Goal: Communication & Community: Participate in discussion

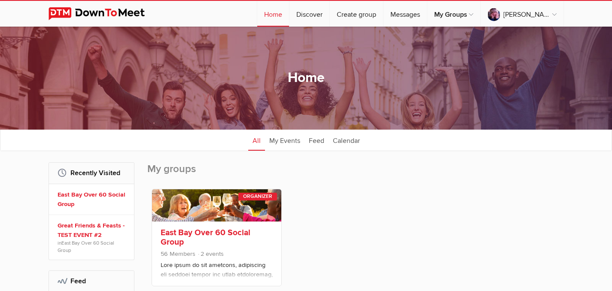
click at [211, 230] on link "East Bay Over 60 Social Group" at bounding box center [206, 238] width 90 height 20
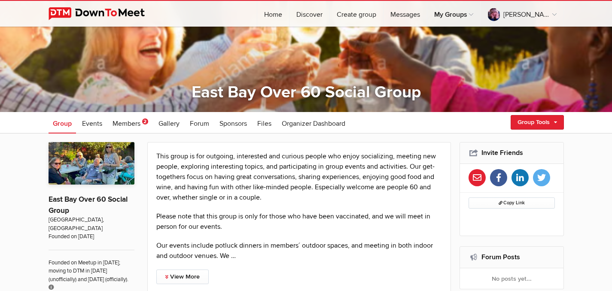
scroll to position [65, 0]
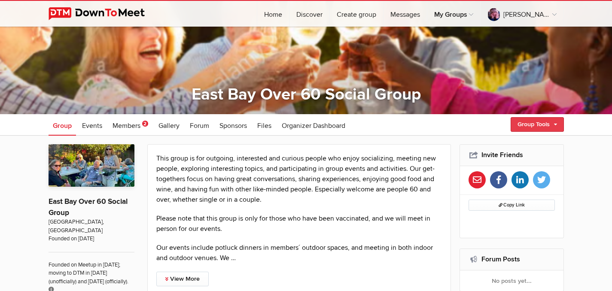
click at [557, 121] on link "Group Tools" at bounding box center [536, 124] width 53 height 15
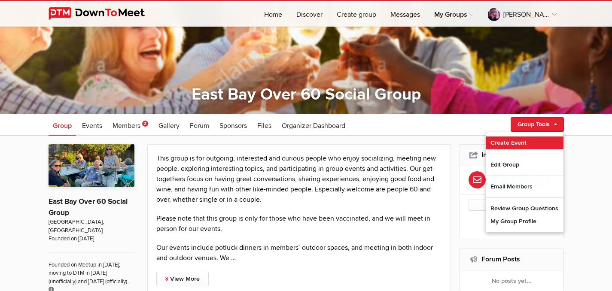
click at [519, 140] on link "Create Event" at bounding box center [524, 143] width 77 height 13
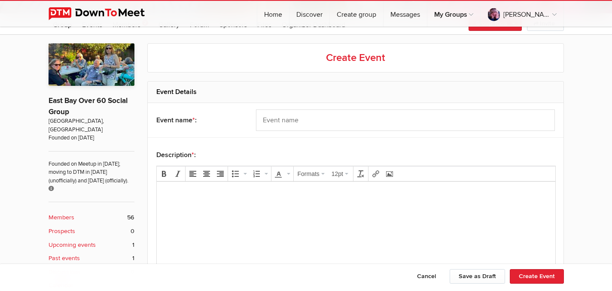
scroll to position [173, 0]
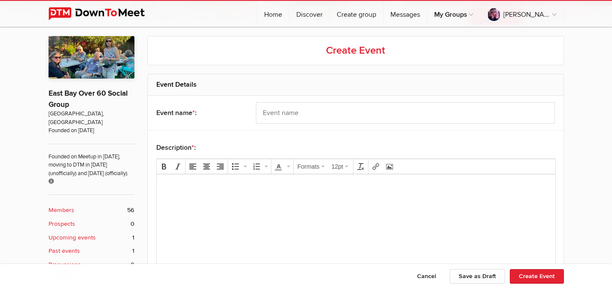
click at [187, 194] on body at bounding box center [356, 200] width 392 height 39
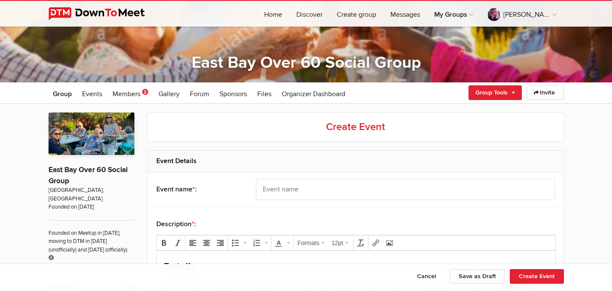
scroll to position [113, 0]
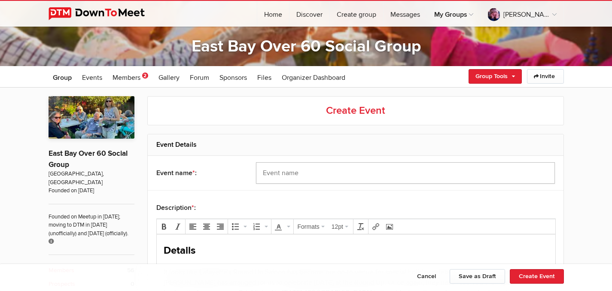
click at [288, 165] on input "text" at bounding box center [405, 172] width 299 height 21
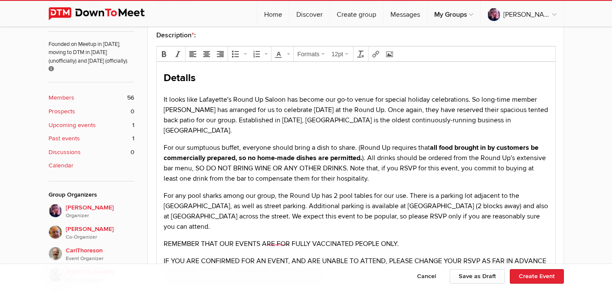
scroll to position [289, 0]
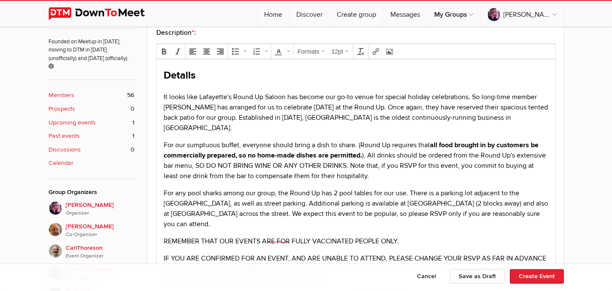
type input "A [DATE] Celebration at the [GEOGRAPHIC_DATA]"
click at [483, 98] on p "It looks like Lafayette's Round Up Saloon has become our go-to venue for specia…" at bounding box center [355, 112] width 385 height 41
drag, startPoint x: 480, startPoint y: 100, endPoint x: 541, endPoint y: 95, distance: 61.2
click at [541, 95] on p "It looks like Lafayette's Round Up Saloon has become our go-to venue for specia…" at bounding box center [355, 112] width 385 height 41
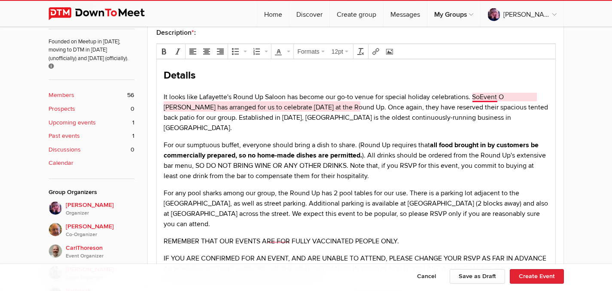
click at [481, 101] on p "It looks like Lafayette's Round Up Saloon has become our go-to venue for specia…" at bounding box center [355, 112] width 385 height 41
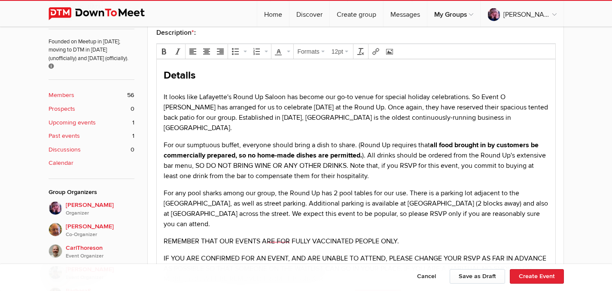
click at [506, 97] on p "It looks like Lafayette's Round Up Saloon has become our go-to venue for specia…" at bounding box center [355, 112] width 385 height 41
click at [472, 100] on p "It looks like Lafayette's Round Up Saloon has become our go-to venue for specia…" at bounding box center [355, 112] width 385 height 41
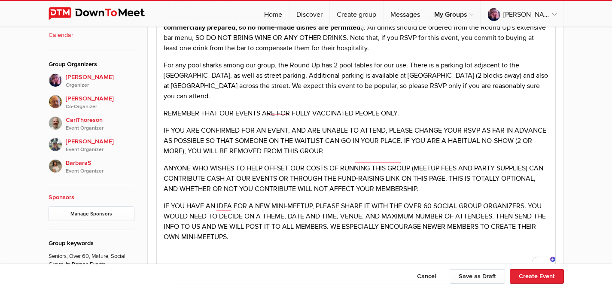
scroll to position [422, 0]
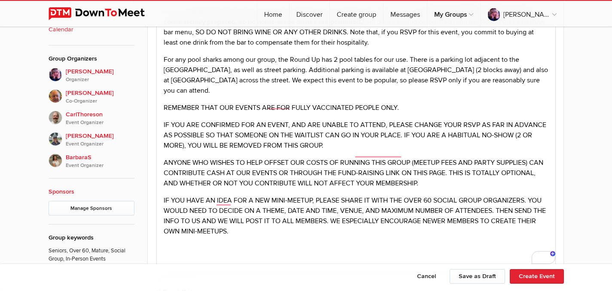
click at [304, 103] on p "REMEMBER THAT OUR EVENTS ARE FOR FULLY VACCINATED PEOPLE ONLY." at bounding box center [355, 108] width 385 height 10
click at [302, 103] on p "REMEMBER THAT OUR EVENTS ARE FOR FULLY VACCINATED PEOPLE ONLY." at bounding box center [355, 108] width 385 height 10
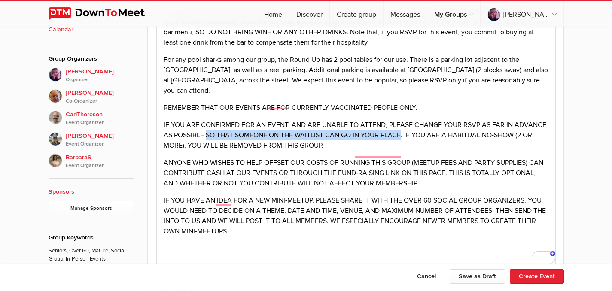
drag, startPoint x: 207, startPoint y: 115, endPoint x: 404, endPoint y: 118, distance: 197.5
click at [404, 120] on p "IF YOU ARE CONFIRMED FOR AN EVENT, AND ARE UNABLE TO ATTEND, PLEASE CHANGE YOUR…" at bounding box center [355, 135] width 385 height 31
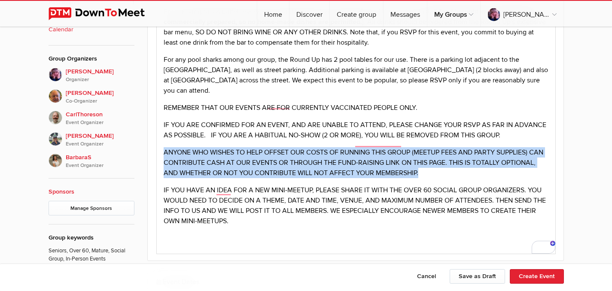
drag, startPoint x: 161, startPoint y: 131, endPoint x: 472, endPoint y: 148, distance: 311.3
click at [472, 148] on body "Details It looks like Lafayette's Round Up Saloon has become our go-to venue fo…" at bounding box center [356, 95] width 392 height 320
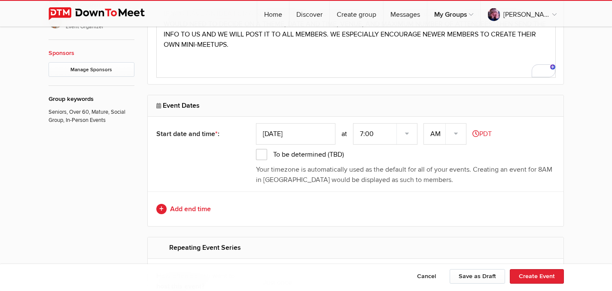
scroll to position [558, 0]
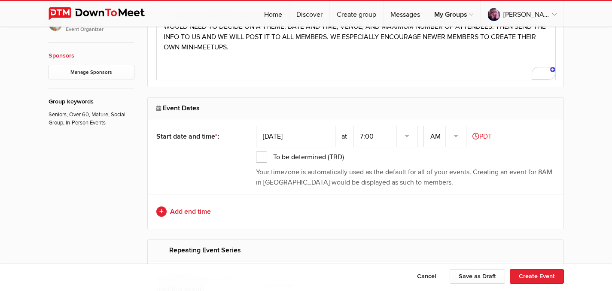
click at [290, 134] on input "[DATE]" at bounding box center [295, 136] width 79 height 21
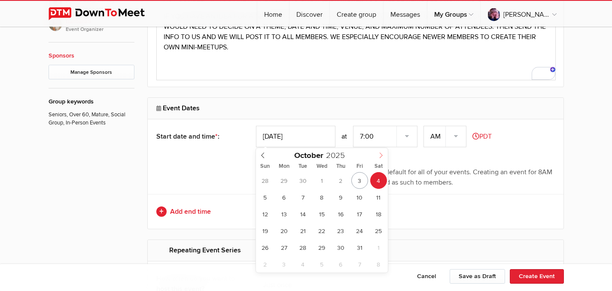
click at [381, 154] on icon at bounding box center [381, 155] width 6 height 6
type input "2026"
click at [381, 154] on icon at bounding box center [381, 155] width 6 height 6
type input "[DATE]"
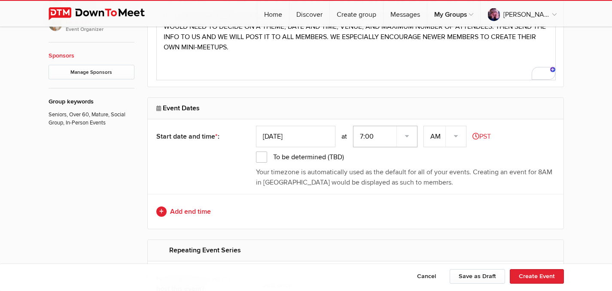
click at [363, 137] on select "7:00 7:15 7:30 7:45 8:00 8:15 8:30 8:45 9:00 9:15 9:30 9:45 10:00 10:15 10:30 1…" at bounding box center [385, 136] width 64 height 21
select select "3:00:00"
click at [354, 126] on select "7:00 7:15 7:30 7:45 8:00 8:15 8:30 8:45 9:00 9:15 9:30 9:45 10:00 10:15 10:30 1…" at bounding box center [385, 136] width 64 height 21
click at [440, 136] on select "AM PM" at bounding box center [444, 136] width 43 height 21
select select "PM"
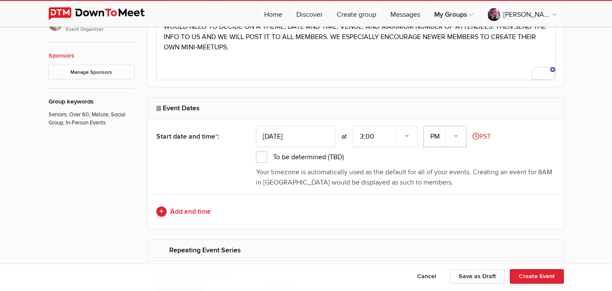
click at [424, 126] on select "AM PM" at bounding box center [444, 136] width 43 height 21
click at [197, 209] on link "Add end time" at bounding box center [355, 212] width 398 height 10
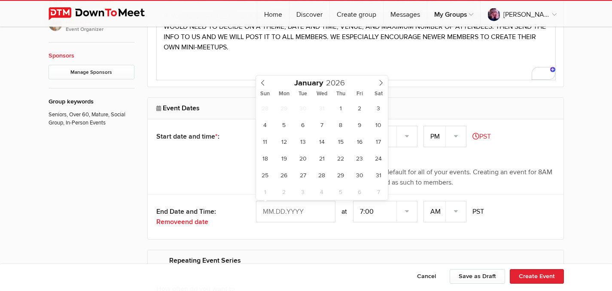
click at [304, 209] on input "text" at bounding box center [295, 211] width 79 height 21
type input "[DATE]"
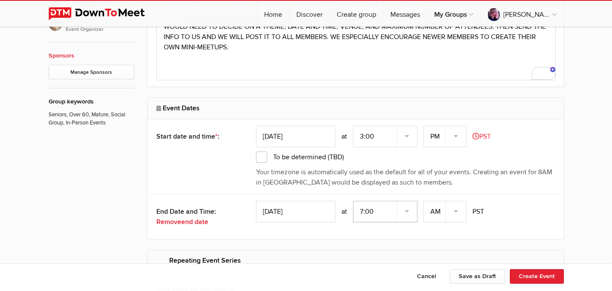
click at [361, 213] on select "7:00 7:15 7:30 7:45 8:00 8:15 8:30 8:45 9:00 9:15 9:30 9:45 10:00 10:15 10:30 1…" at bounding box center [385, 211] width 64 height 21
click at [438, 213] on select "AM PM" at bounding box center [444, 211] width 43 height 21
click at [364, 211] on select "7:00 7:15 7:30 7:45 8:00 8:15 8:30 8:45 9:00 9:15 9:30 9:45 10:00 10:15 10:30 1…" at bounding box center [385, 211] width 64 height 21
select select "6:00:00"
click at [354, 201] on select "7:00 7:15 7:30 7:45 8:00 8:15 8:30 8:45 9:00 9:15 9:30 9:45 10:00 10:15 10:30 1…" at bounding box center [385, 211] width 64 height 21
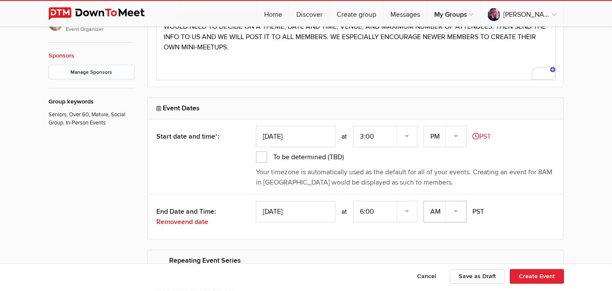
click at [433, 210] on select "AM PM" at bounding box center [444, 211] width 43 height 21
select select "PM"
click at [424, 201] on select "AM PM" at bounding box center [444, 211] width 43 height 21
drag, startPoint x: 611, startPoint y: 113, endPoint x: 611, endPoint y: 91, distance: 22.3
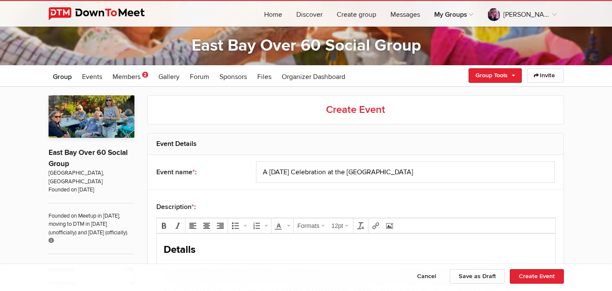
scroll to position [117, 0]
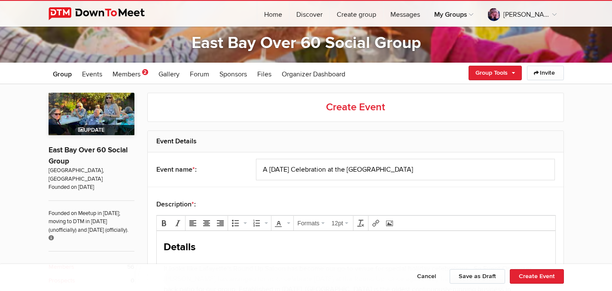
click at [100, 126] on span "Update" at bounding box center [92, 130] width 86 height 10
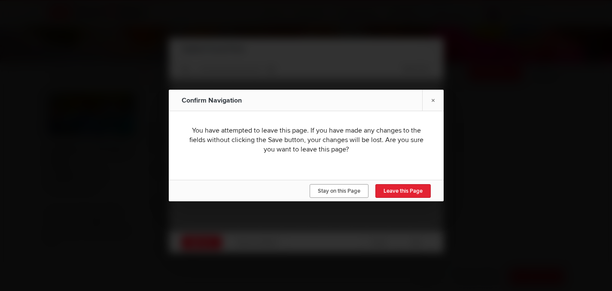
click at [350, 188] on span "Stay on this Page" at bounding box center [339, 191] width 43 height 7
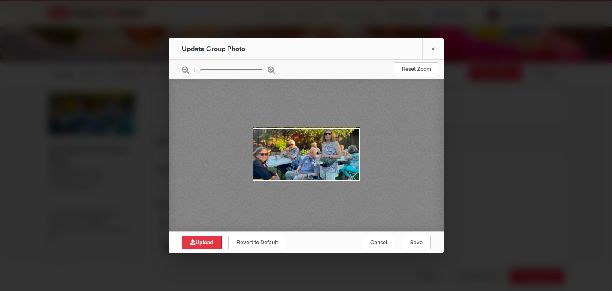
click at [210, 239] on span "Upload" at bounding box center [202, 242] width 24 height 7
type input "C:\fakepath\Screen Shot [DATE] 12.46.18 PM.png"
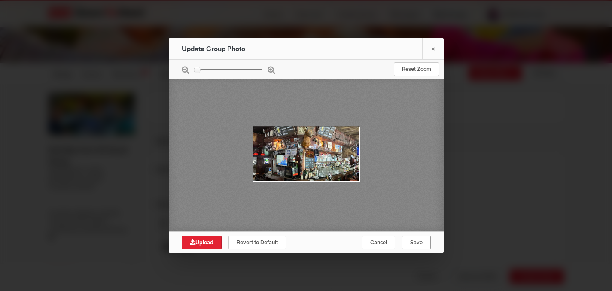
click at [417, 240] on span "Save" at bounding box center [416, 242] width 12 height 7
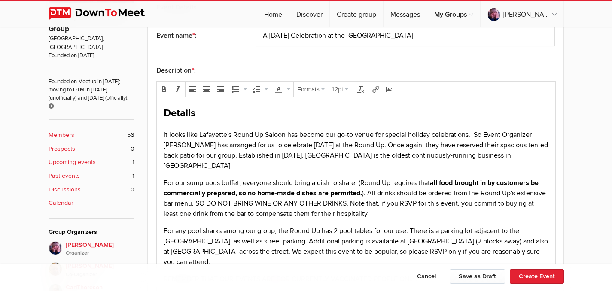
scroll to position [259, 0]
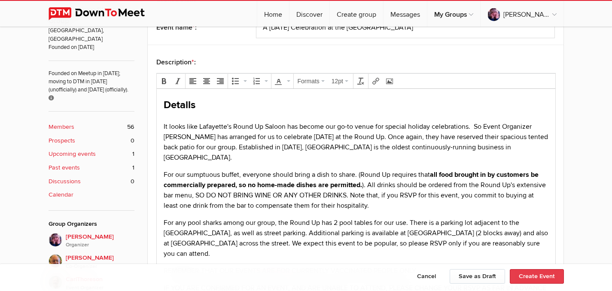
click at [547, 274] on button "Create Event" at bounding box center [537, 276] width 54 height 15
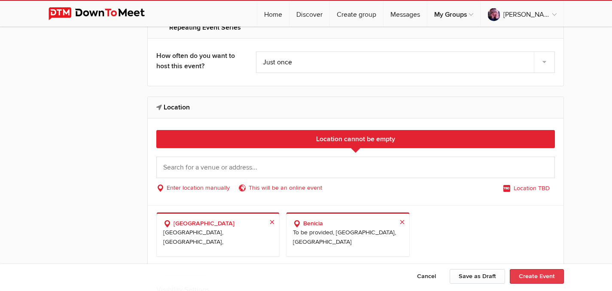
scroll to position [807, 0]
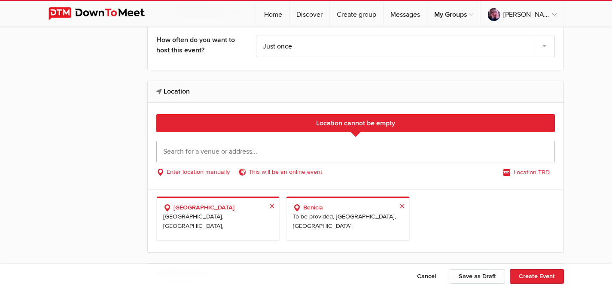
click at [256, 154] on input "text" at bounding box center [355, 151] width 398 height 21
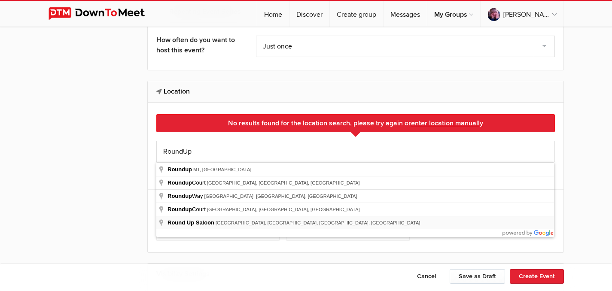
type input "Round Up Saloon, [GEOGRAPHIC_DATA], [GEOGRAPHIC_DATA], [GEOGRAPHIC_DATA], [GEOG…"
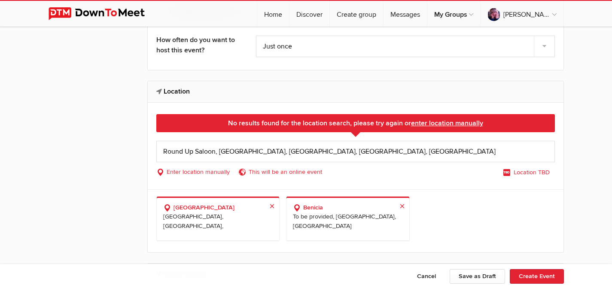
select select "[GEOGRAPHIC_DATA]"
select select "CA"
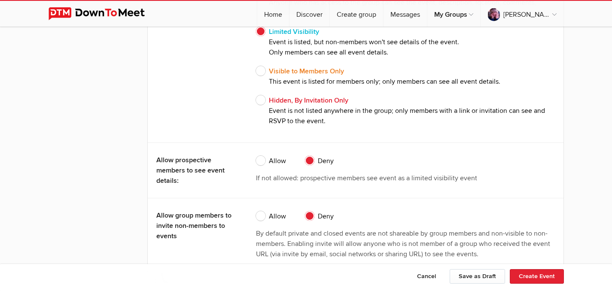
scroll to position [1582, 0]
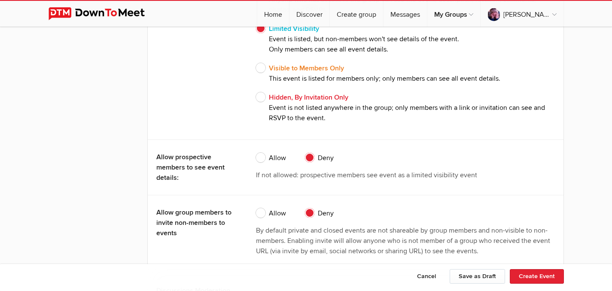
click at [261, 158] on span "Allow" at bounding box center [271, 158] width 30 height 10
click at [256, 153] on input "Allow" at bounding box center [255, 152] width 0 height 0
radio input "true"
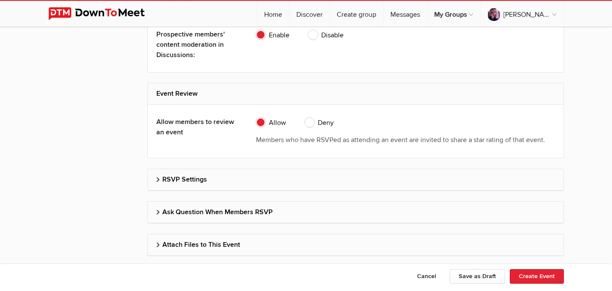
scroll to position [2066, 0]
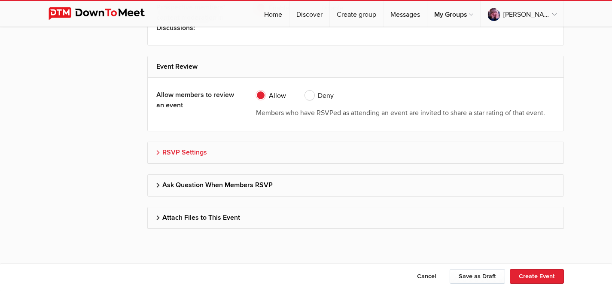
click at [542, 148] on h2 "RSVP Settings" at bounding box center [355, 152] width 398 height 21
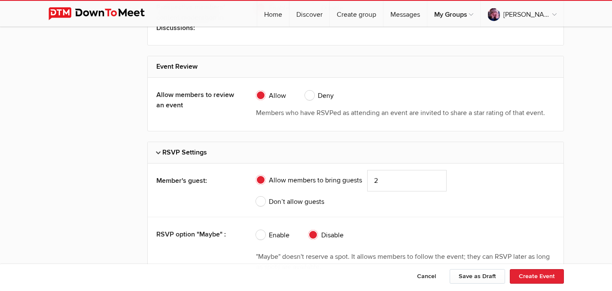
click at [261, 202] on span "Don’t allow guests" at bounding box center [290, 202] width 68 height 10
click at [256, 197] on input "Don’t allow guests" at bounding box center [255, 196] width 0 height 0
radio input "true"
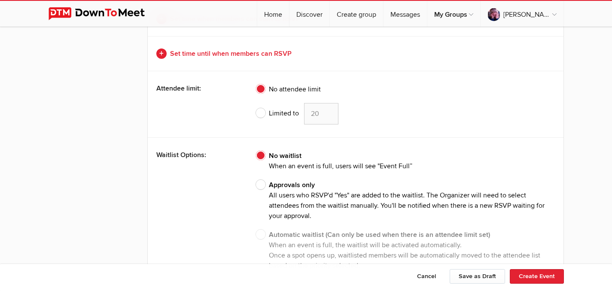
scroll to position [2354, 0]
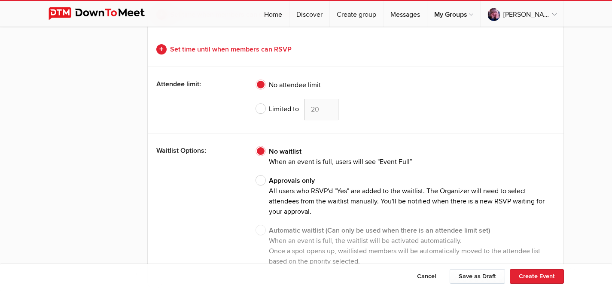
click at [261, 109] on span "Limited to" at bounding box center [277, 109] width 43 height 10
click at [256, 99] on input "Limited to 20" at bounding box center [255, 98] width 0 height 0
radio input "true"
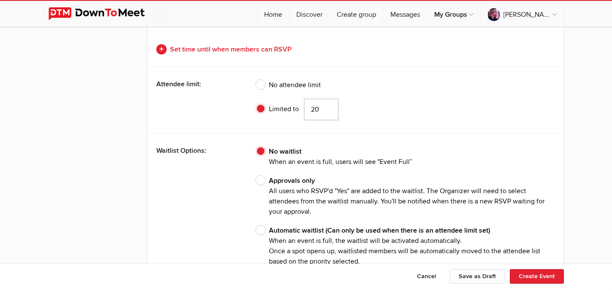
click at [321, 114] on input "20" at bounding box center [321, 109] width 34 height 21
type input "2"
type input "80"
click at [261, 230] on span "Automatic waitlist (Can only be used when there is an attendee limit set) When …" at bounding box center [405, 245] width 299 height 41
click at [256, 225] on input "Automatic waitlist (Can only be used when there is an attendee limit set) When …" at bounding box center [255, 225] width 0 height 0
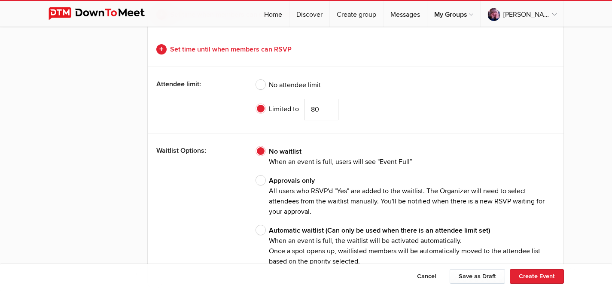
radio input "true"
radio input "false"
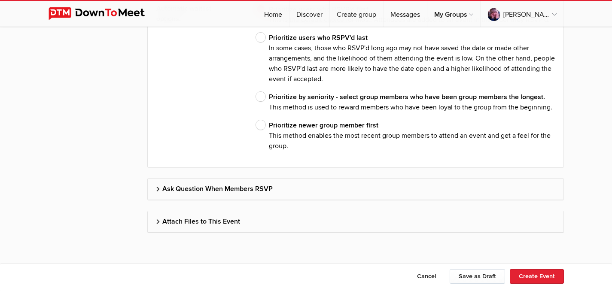
scroll to position [2650, 0]
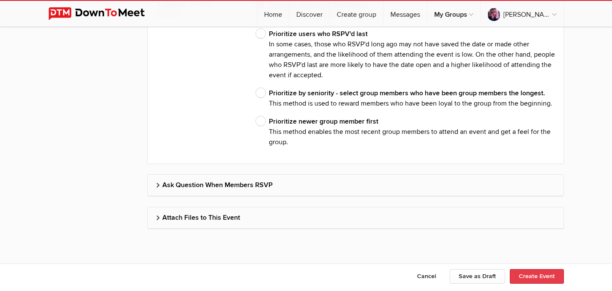
click at [544, 272] on button "Create Event" at bounding box center [537, 276] width 54 height 15
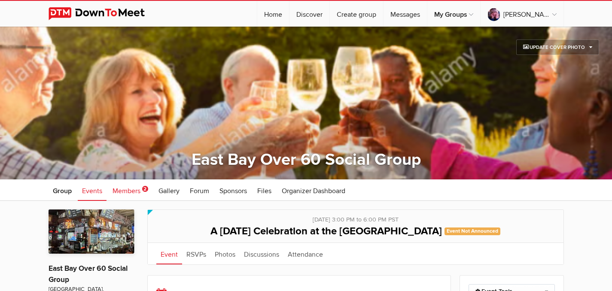
click at [138, 189] on span "Members" at bounding box center [126, 191] width 28 height 9
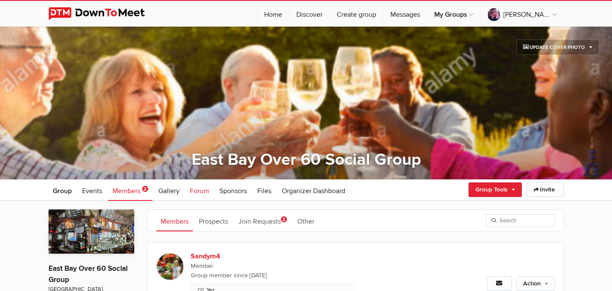
click at [205, 189] on span "Forum" at bounding box center [199, 191] width 19 height 9
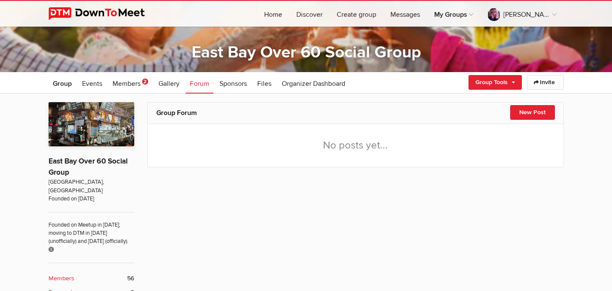
scroll to position [105, 0]
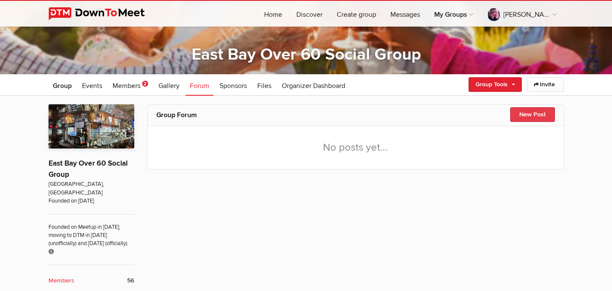
click at [531, 112] on button "New Post" at bounding box center [532, 114] width 45 height 15
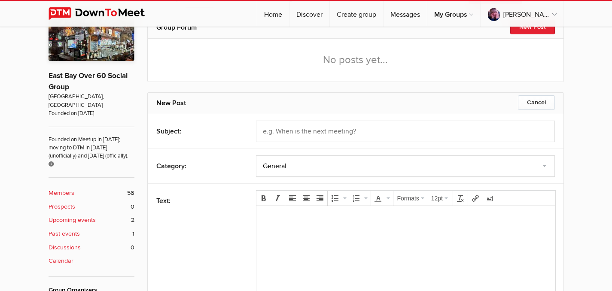
scroll to position [194, 0]
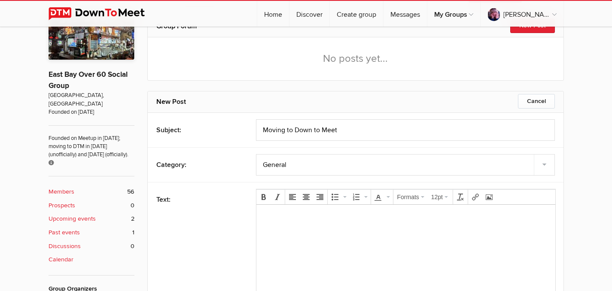
type input "Moving to Down to Meet"
click at [544, 165] on select "General Announcements Questions & Answers Ideas Chat" at bounding box center [405, 164] width 299 height 21
select select "1: Object"
click at [256, 154] on select "General Announcements Questions & Answers Ideas Chat" at bounding box center [405, 164] width 299 height 21
click at [310, 224] on body at bounding box center [405, 231] width 292 height 39
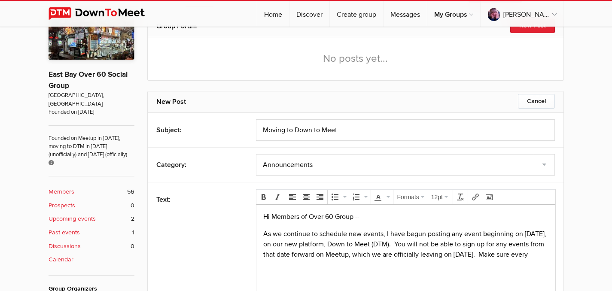
click at [289, 260] on p "As we continue to schedule new events, I have begun posting any event beginning…" at bounding box center [405, 244] width 285 height 31
drag, startPoint x: 339, startPoint y: 270, endPoint x: 358, endPoint y: 272, distance: 19.9
click at [358, 272] on body "Hi Members of Over 60 Group -- As we continue to schedule new events, I have be…" at bounding box center [405, 255] width 292 height 87
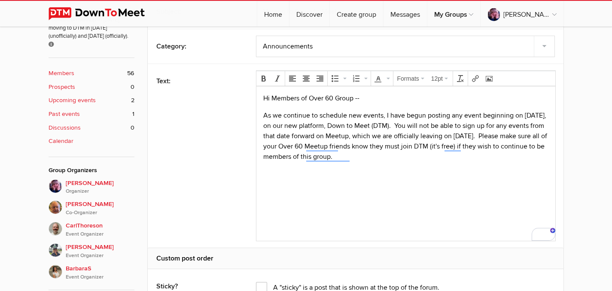
scroll to position [314, 0]
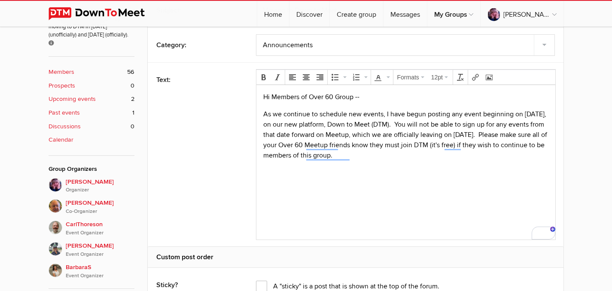
click at [480, 120] on p "As we continue to schedule new events, I have begun posting any event beginning…" at bounding box center [405, 135] width 285 height 52
click at [481, 114] on p "As we continue to schedule new events, I have begun posting any event beginning…" at bounding box center [405, 135] width 285 height 52
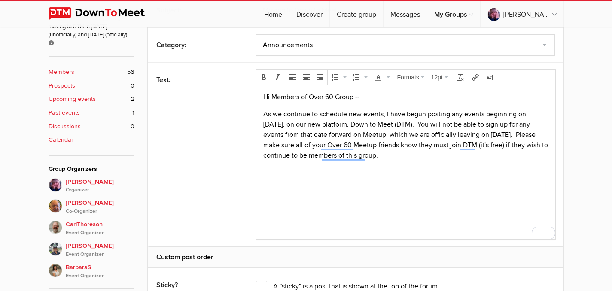
click at [450, 158] on p "As we continue to schedule new events, I have begun posting any events beginnin…" at bounding box center [405, 135] width 285 height 52
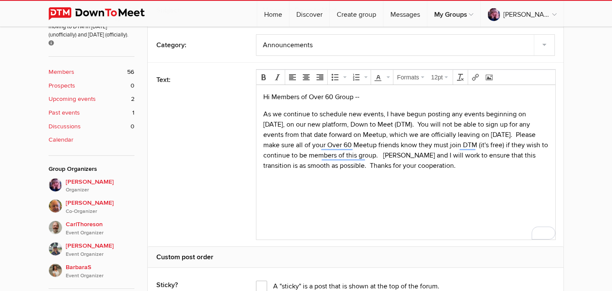
click at [382, 170] on p "As we continue to schedule new events, I have begun posting any events beginnin…" at bounding box center [405, 140] width 285 height 62
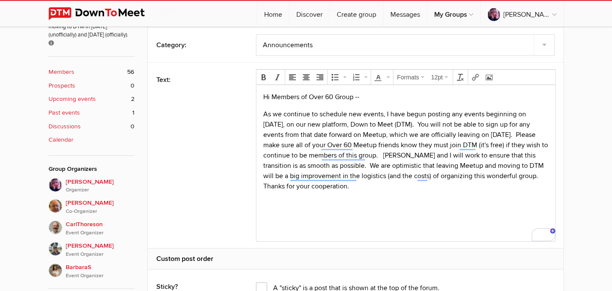
click at [387, 188] on p "As we continue to schedule new events, I have begun posting any events beginnin…" at bounding box center [405, 150] width 285 height 82
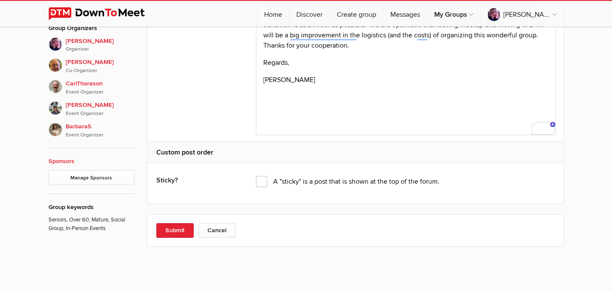
scroll to position [457, 0]
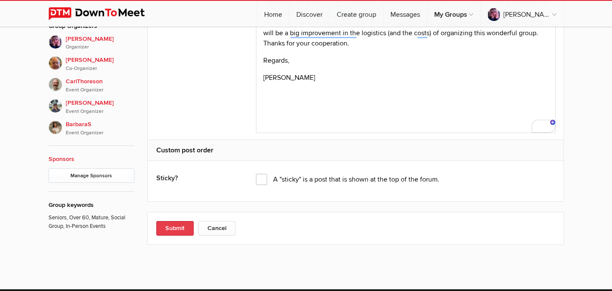
click at [175, 224] on button "Submit" at bounding box center [174, 228] width 37 height 15
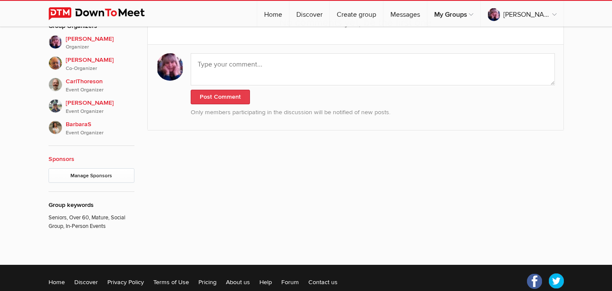
click at [229, 91] on button "Post Comment" at bounding box center [220, 97] width 59 height 15
